Goal: Task Accomplishment & Management: Manage account settings

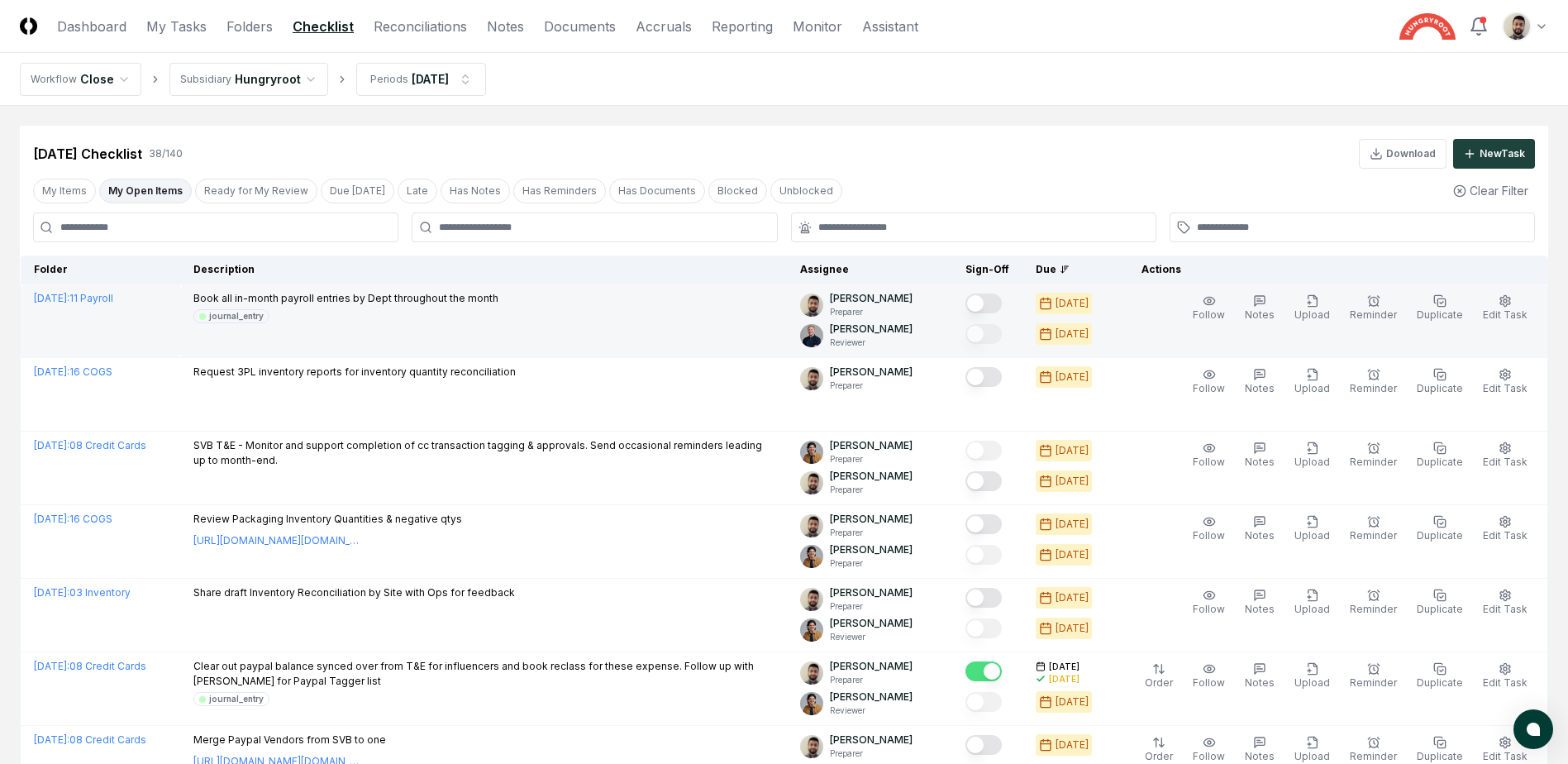
click at [1002, 305] on button "Mark complete" at bounding box center [983, 304] width 36 height 20
click at [132, 191] on button "My Open Items" at bounding box center [145, 191] width 93 height 25
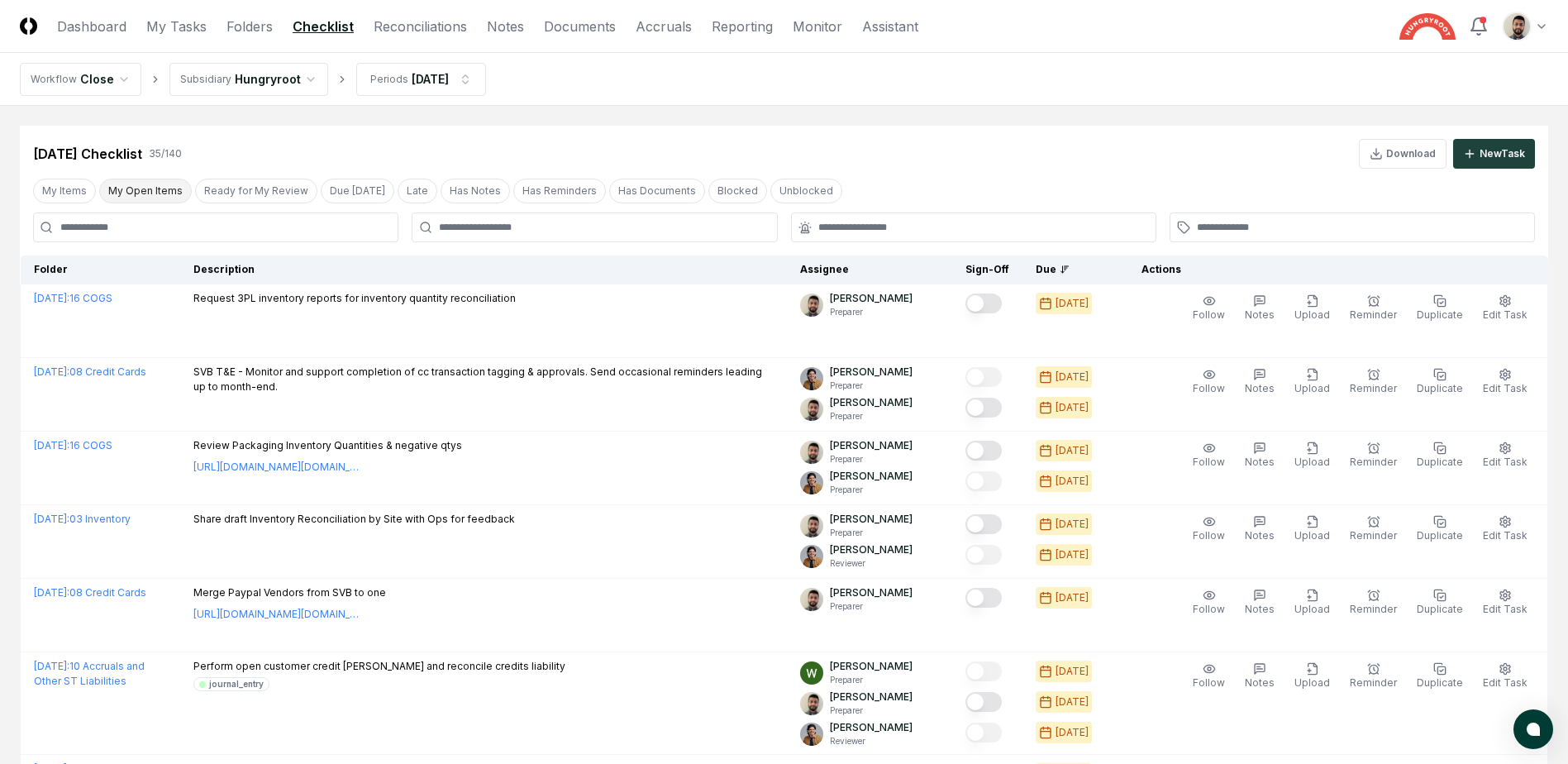
click at [134, 192] on button "My Open Items" at bounding box center [145, 191] width 93 height 25
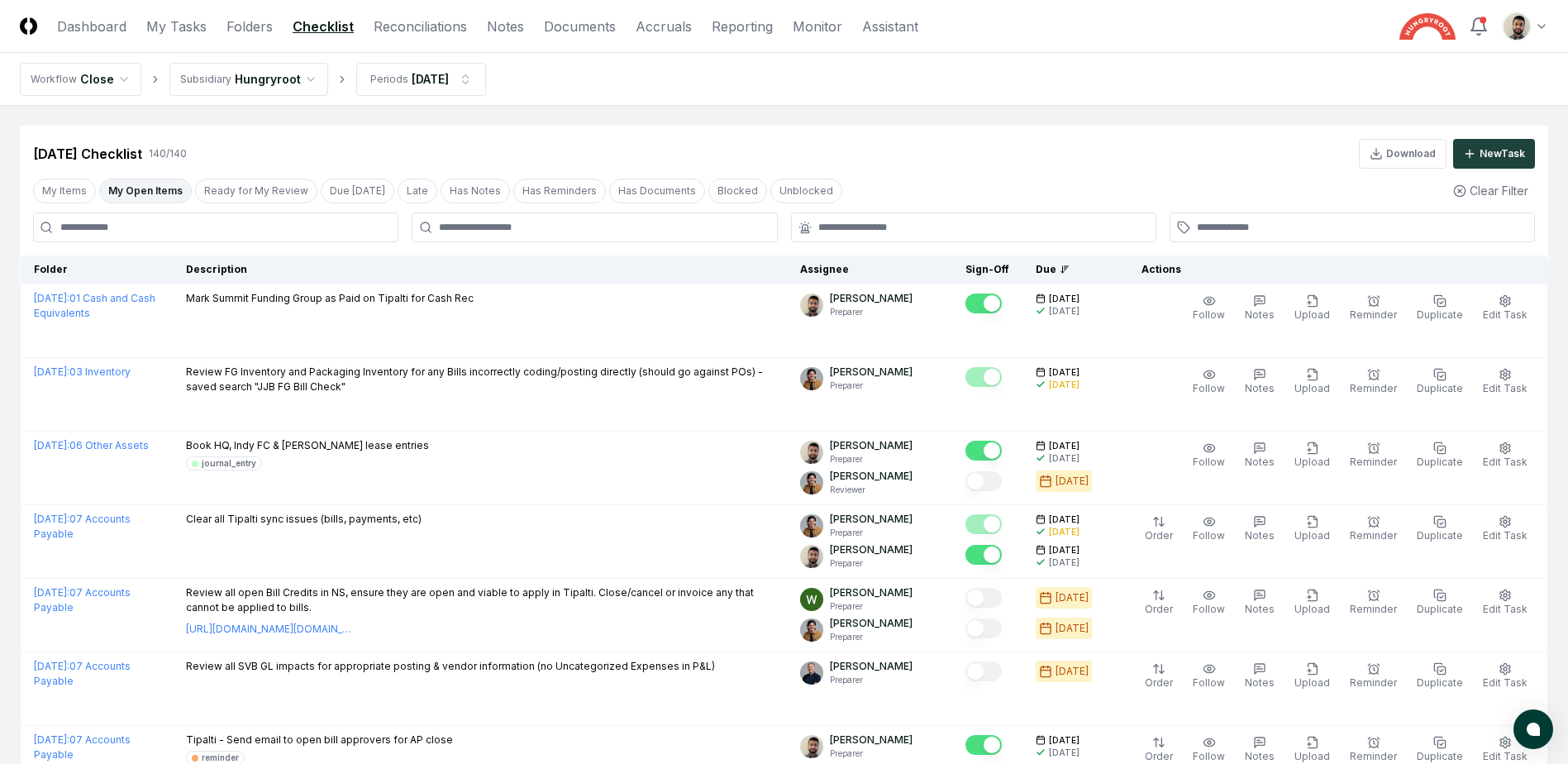
click at [134, 192] on button "My Open Items" at bounding box center [145, 191] width 93 height 25
click at [145, 194] on button "My Open Items" at bounding box center [145, 191] width 93 height 25
